Goal: Task Accomplishment & Management: Manage account settings

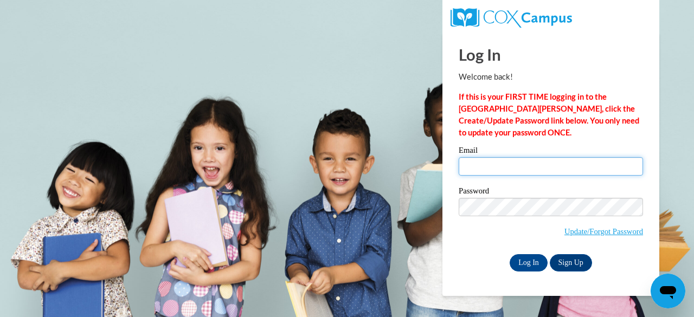
click at [470, 167] on input "Email" at bounding box center [551, 166] width 184 height 18
type input "[EMAIL_ADDRESS][DOMAIN_NAME]"
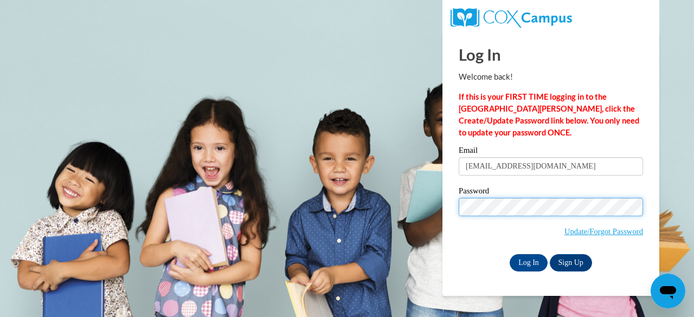
click at [510, 254] on input "Log In" at bounding box center [529, 262] width 38 height 17
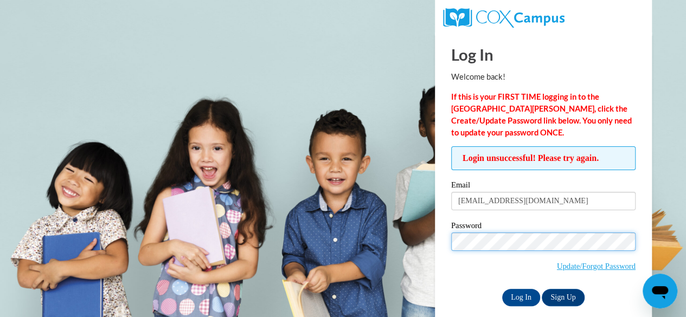
click at [502, 289] on input "Log In" at bounding box center [521, 297] width 38 height 17
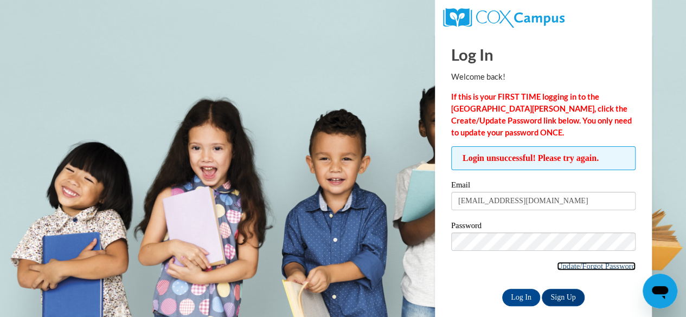
click at [558, 265] on link "Update/Forgot Password" at bounding box center [596, 266] width 79 height 9
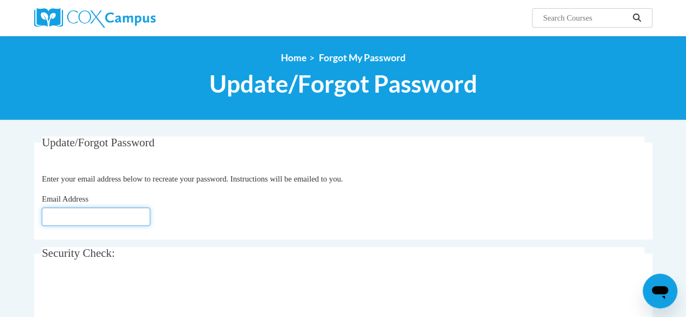
click at [69, 215] on input "Email Address" at bounding box center [96, 217] width 109 height 18
type input "K"
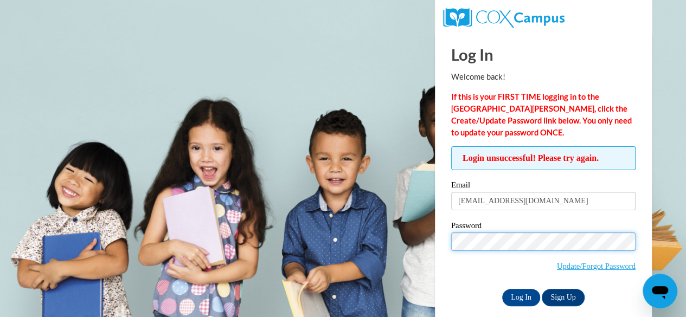
click at [502, 289] on input "Log In" at bounding box center [521, 297] width 38 height 17
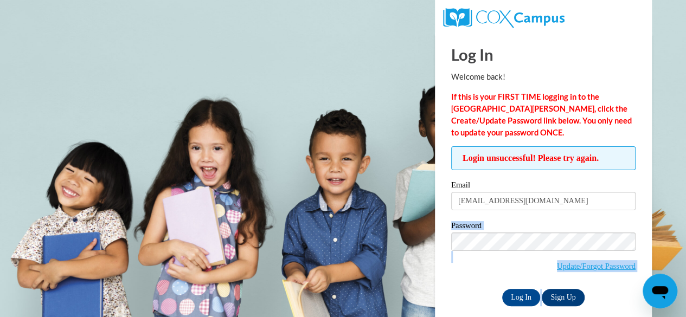
drag, startPoint x: 65, startPoint y: 252, endPoint x: 557, endPoint y: 304, distance: 494.8
click at [552, 219] on body "Log In Welcome back! If this is your FIRST TIME logging in to the NEW Cox Campu…" at bounding box center [343, 158] width 686 height 317
